Goal: Information Seeking & Learning: Understand process/instructions

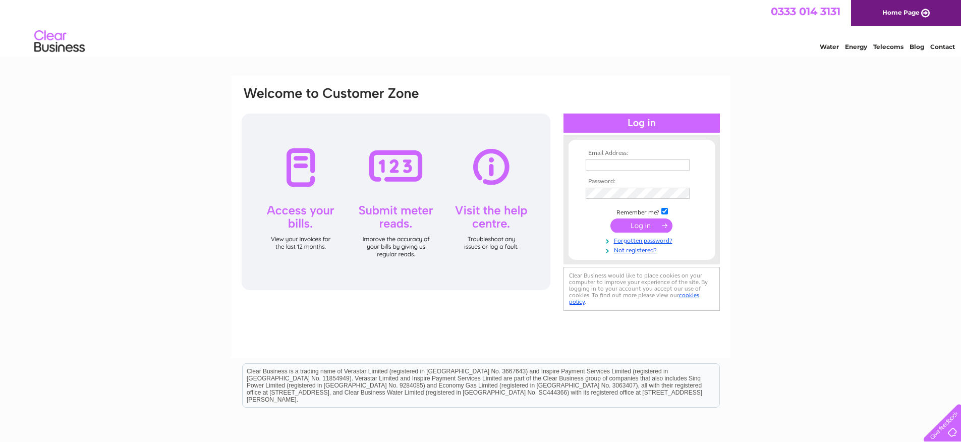
click at [639, 125] on div at bounding box center [642, 123] width 156 height 19
click at [613, 166] on input "text" at bounding box center [638, 165] width 105 height 12
type input "unithai@btconnect.com"
click at [611, 220] on input "submit" at bounding box center [642, 227] width 62 height 14
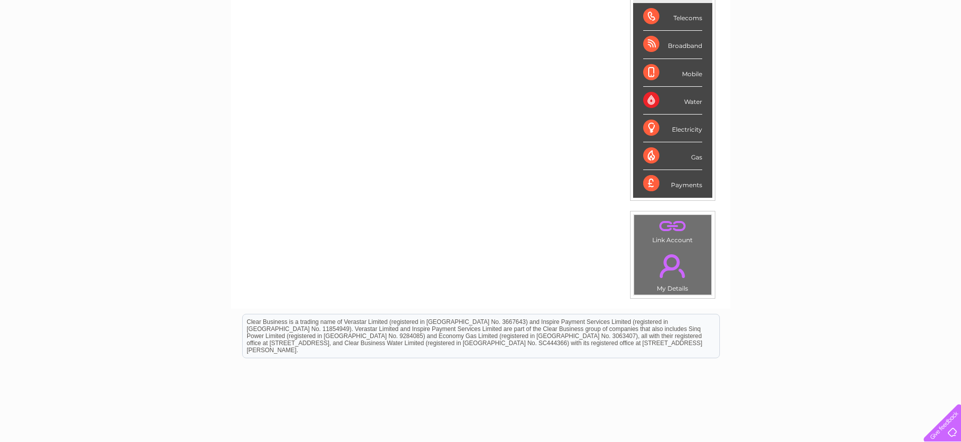
scroll to position [176, 0]
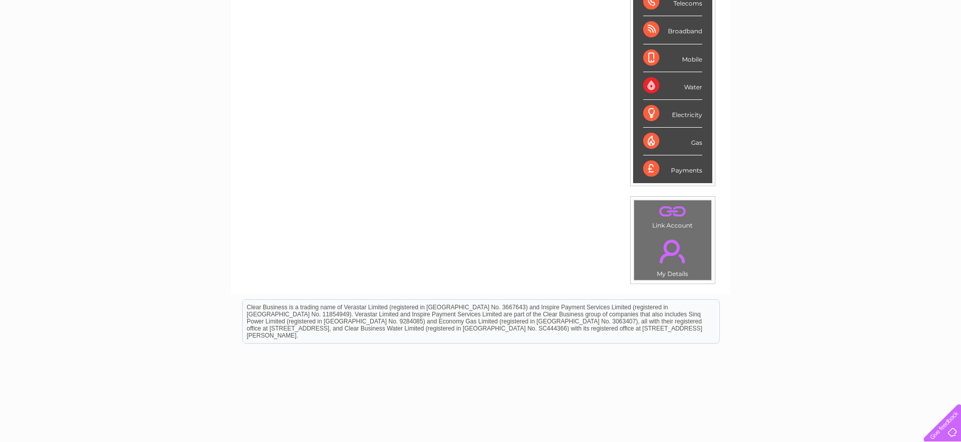
click at [951, 435] on div at bounding box center [940, 420] width 41 height 41
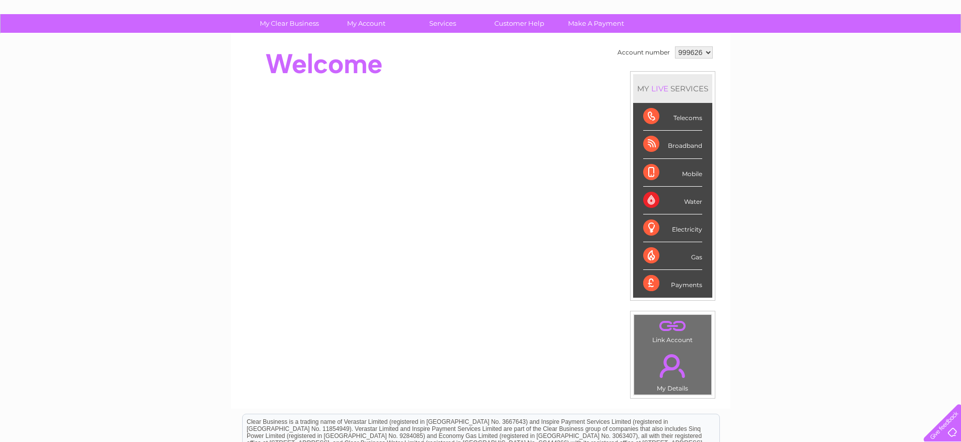
scroll to position [55, 0]
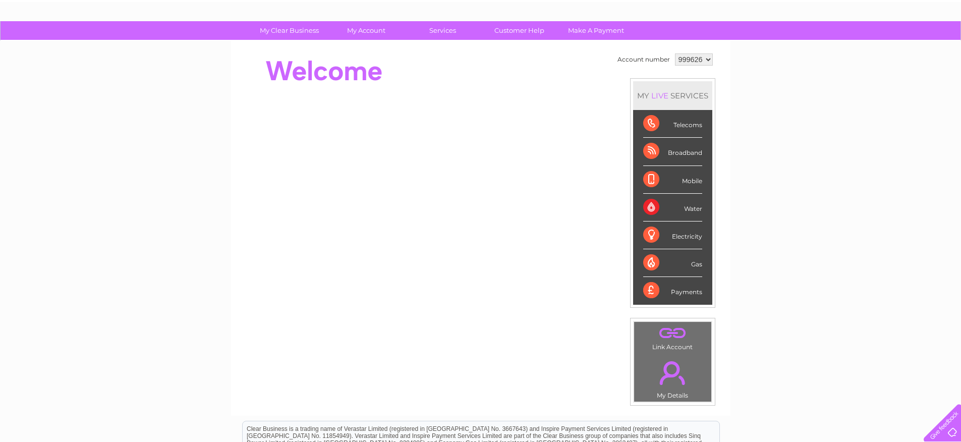
click at [673, 156] on div "Broadband" at bounding box center [672, 152] width 59 height 28
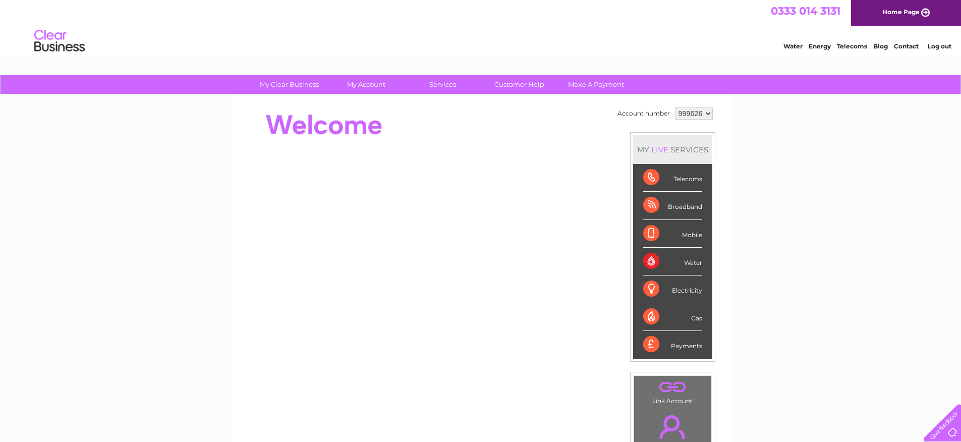
scroll to position [0, 0]
click at [515, 83] on link "Customer Help" at bounding box center [519, 85] width 83 height 19
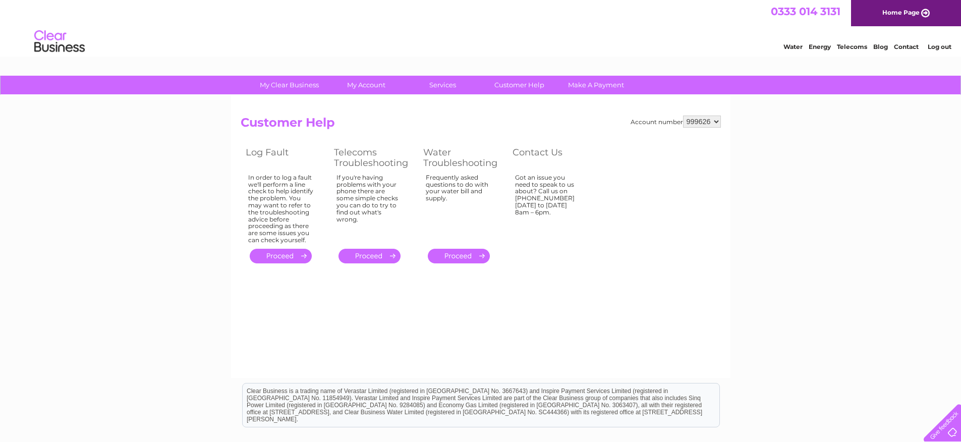
click at [367, 254] on link "." at bounding box center [370, 256] width 62 height 15
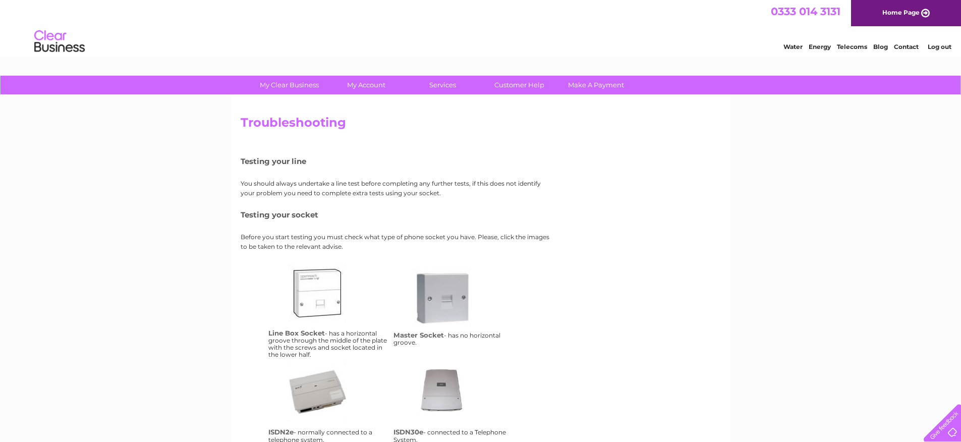
click at [907, 48] on link "Contact" at bounding box center [906, 47] width 25 height 8
